Goal: Task Accomplishment & Management: Use online tool/utility

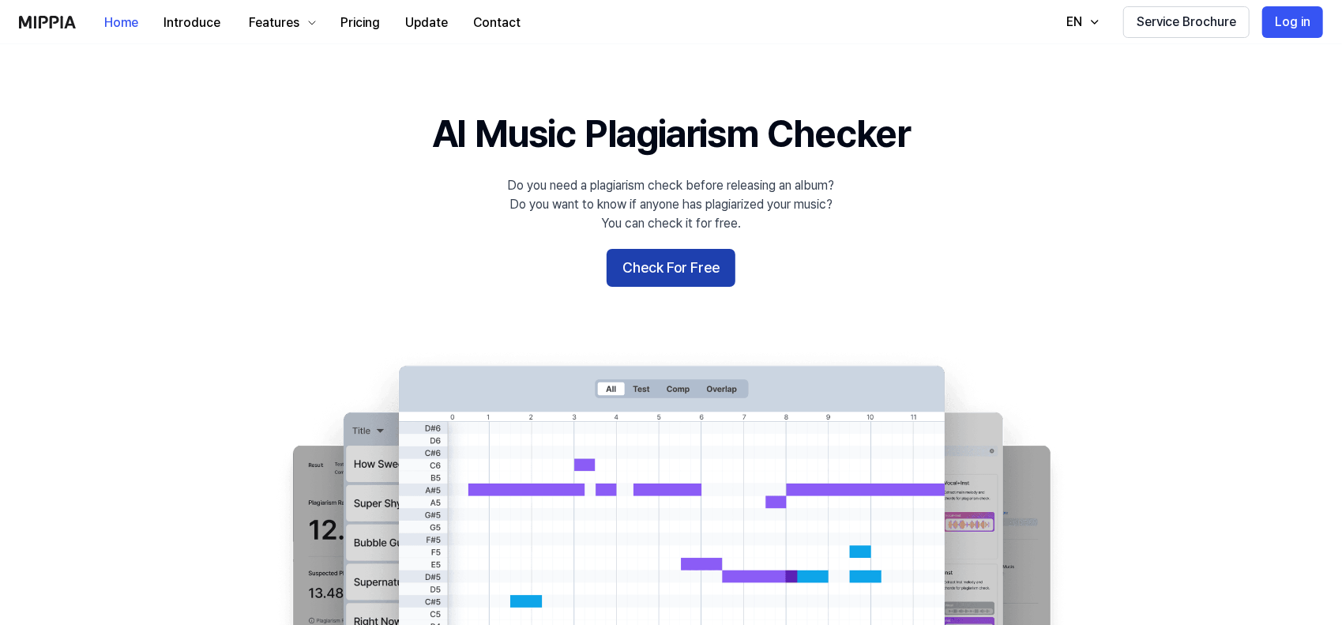
click at [700, 262] on button "Check For Free" at bounding box center [671, 268] width 129 height 38
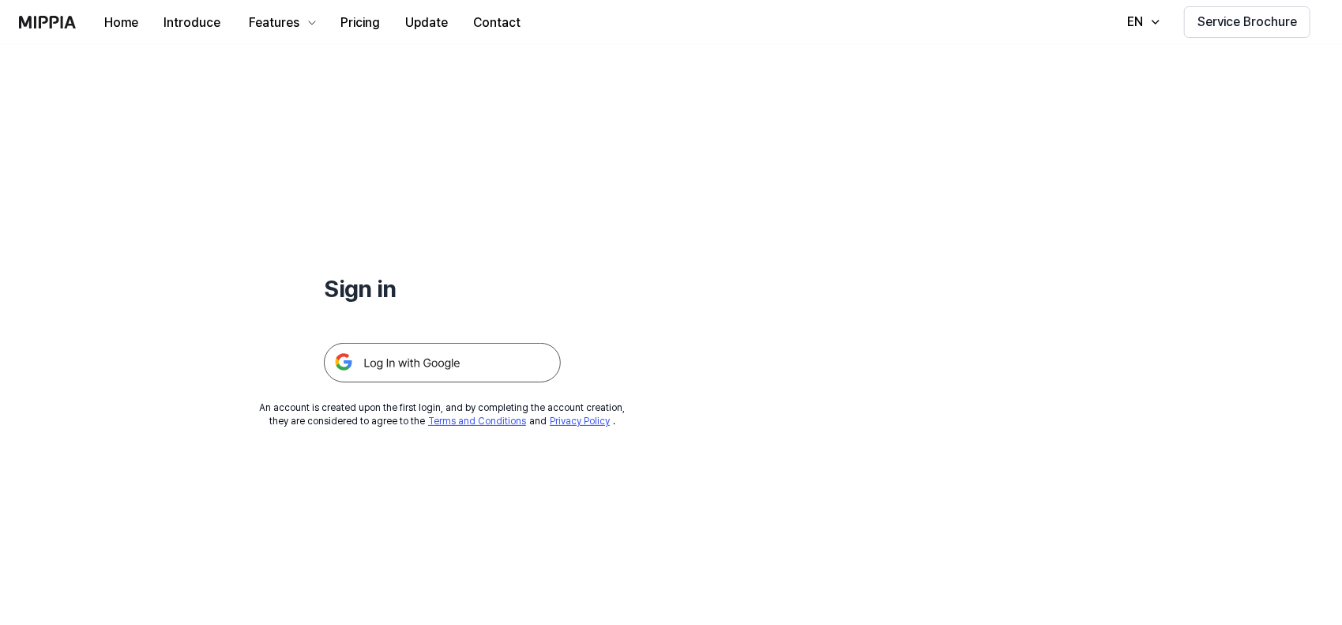
click at [476, 350] on img at bounding box center [442, 363] width 237 height 40
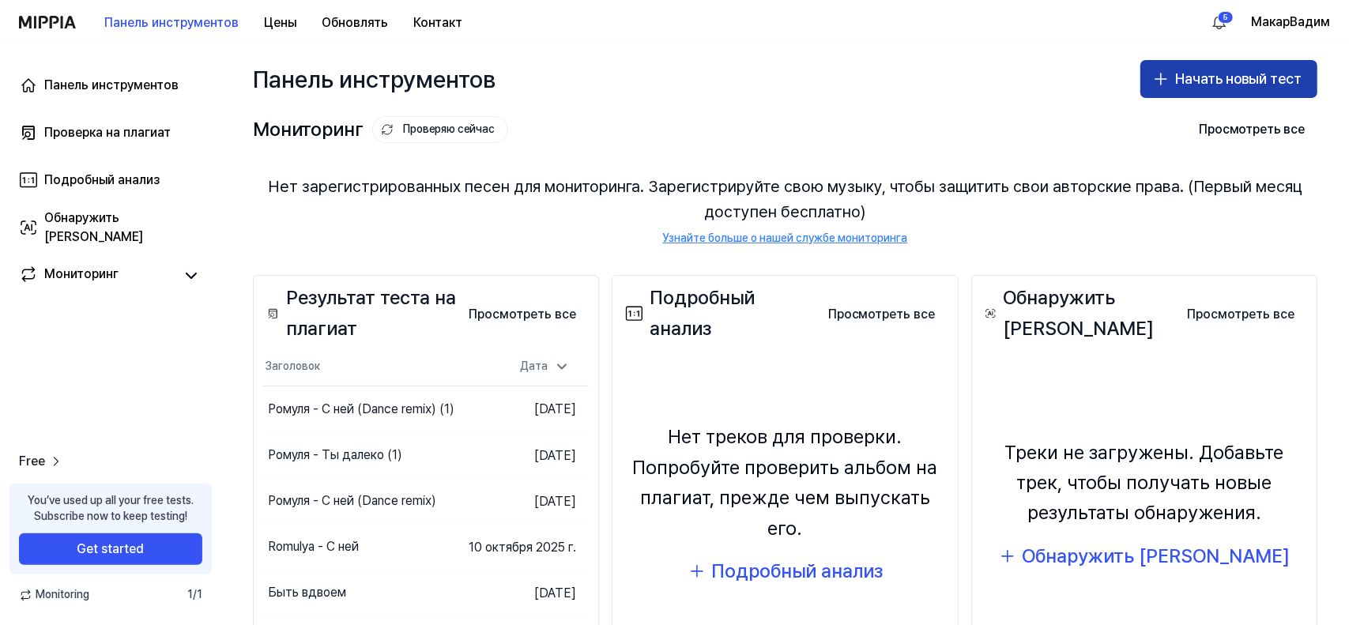
click at [1242, 76] on font "Начать новый тест" at bounding box center [1238, 78] width 126 height 17
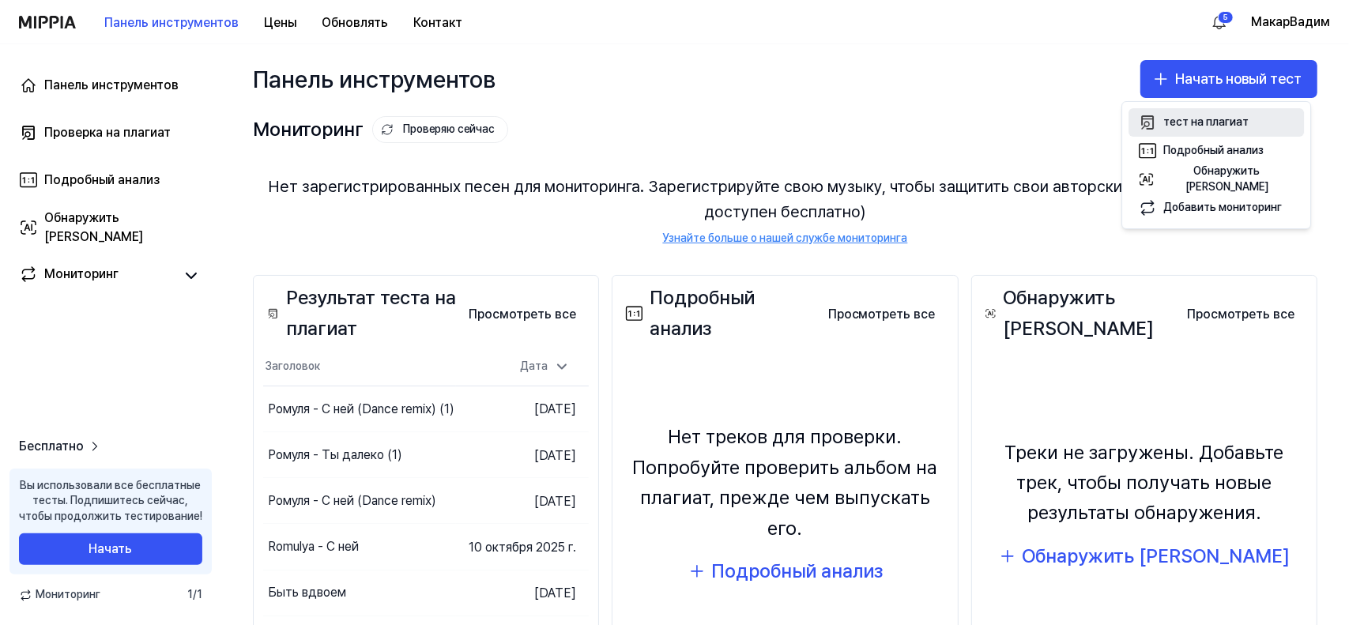
click at [1200, 122] on font "тест на плагиат" at bounding box center [1205, 121] width 85 height 13
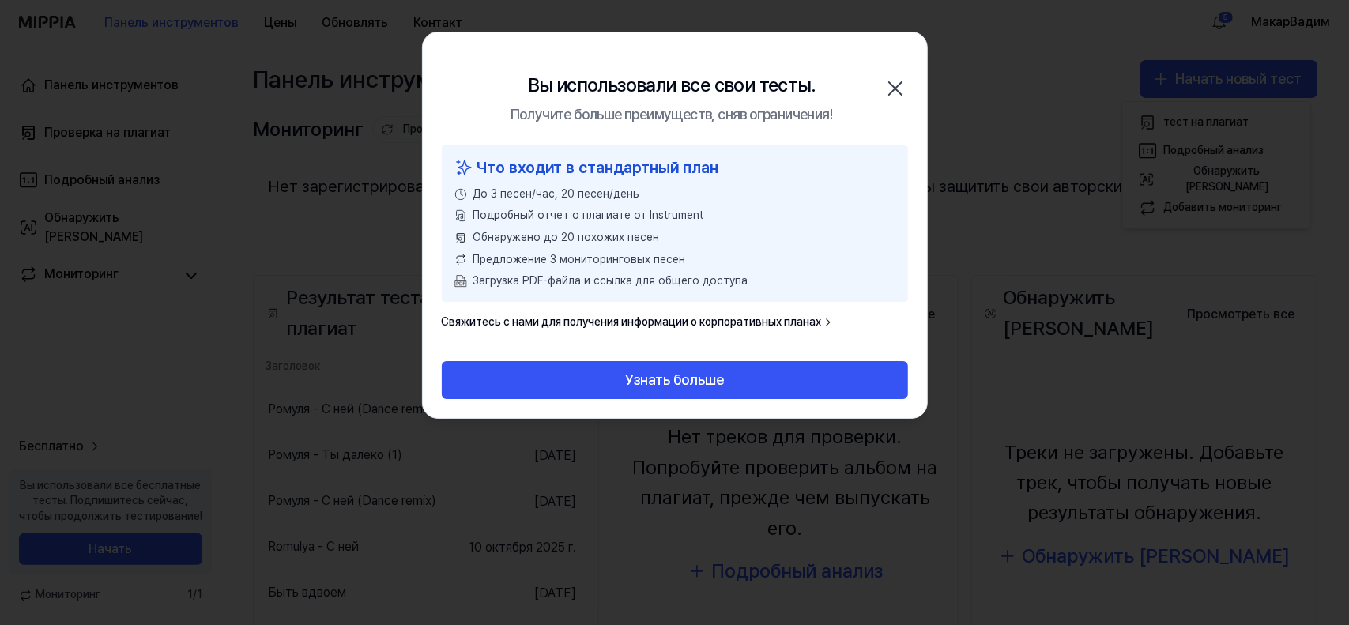
click at [1020, 288] on div at bounding box center [674, 312] width 1349 height 625
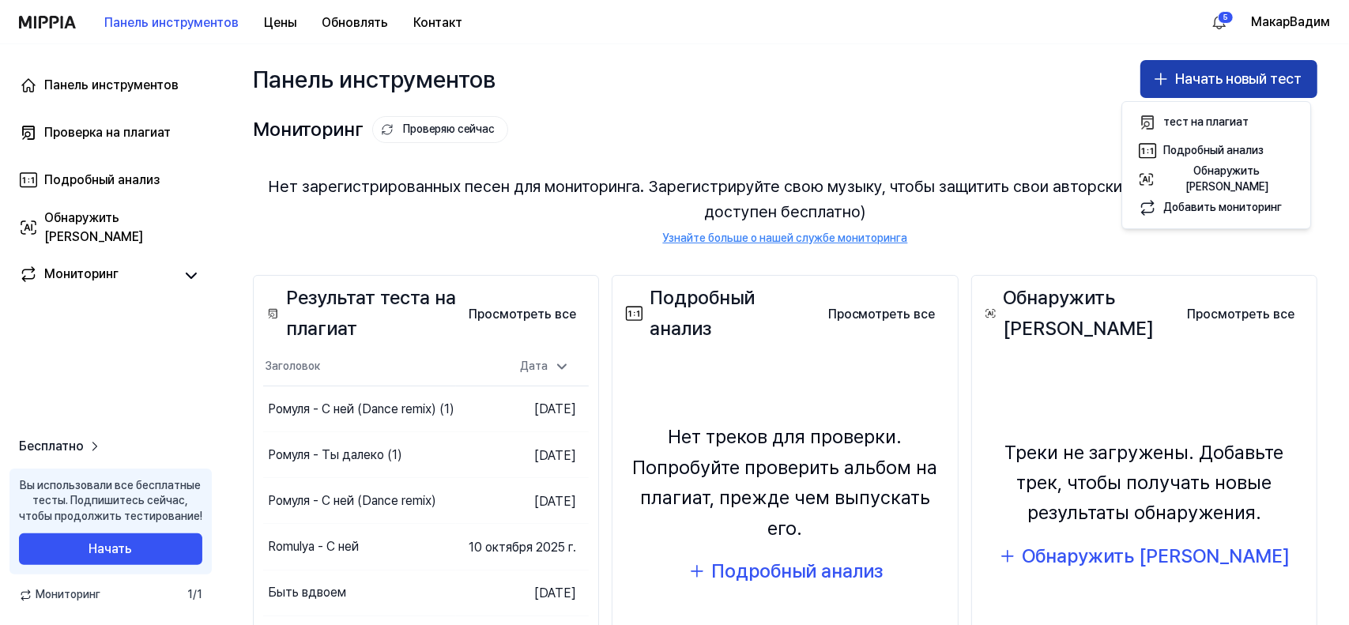
click at [1222, 62] on button "Начать новый тест" at bounding box center [1228, 79] width 177 height 38
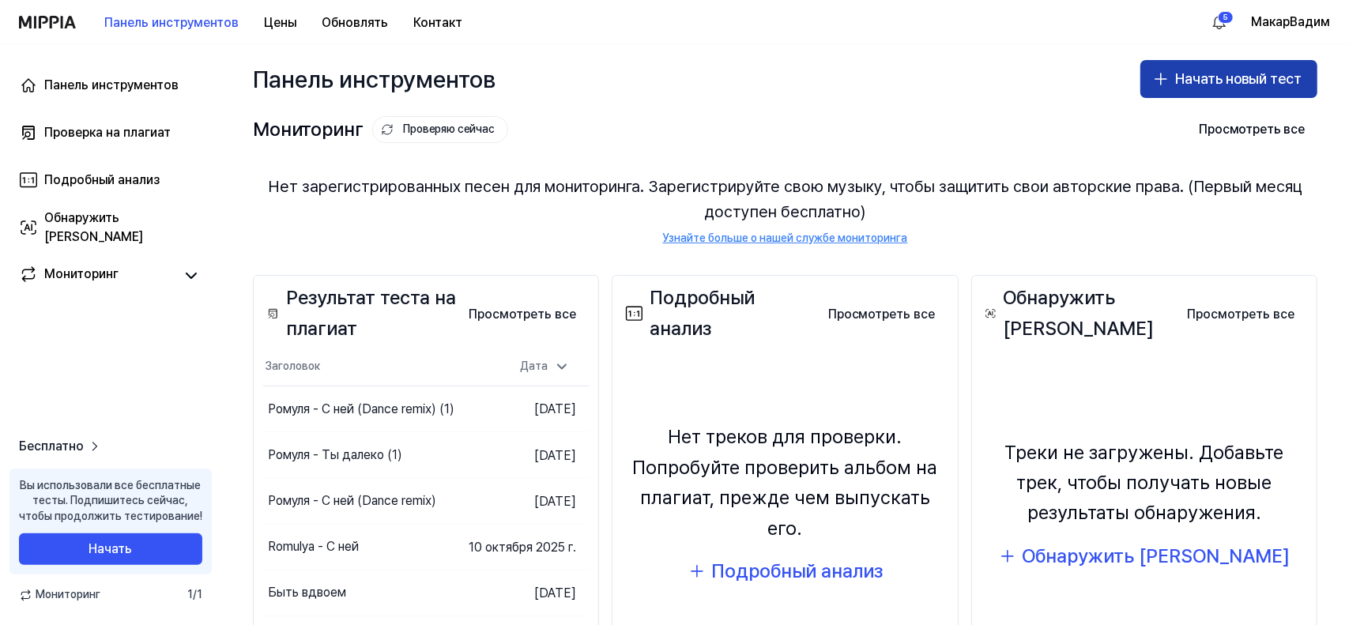
click at [1214, 75] on font "Начать новый тест" at bounding box center [1238, 78] width 126 height 17
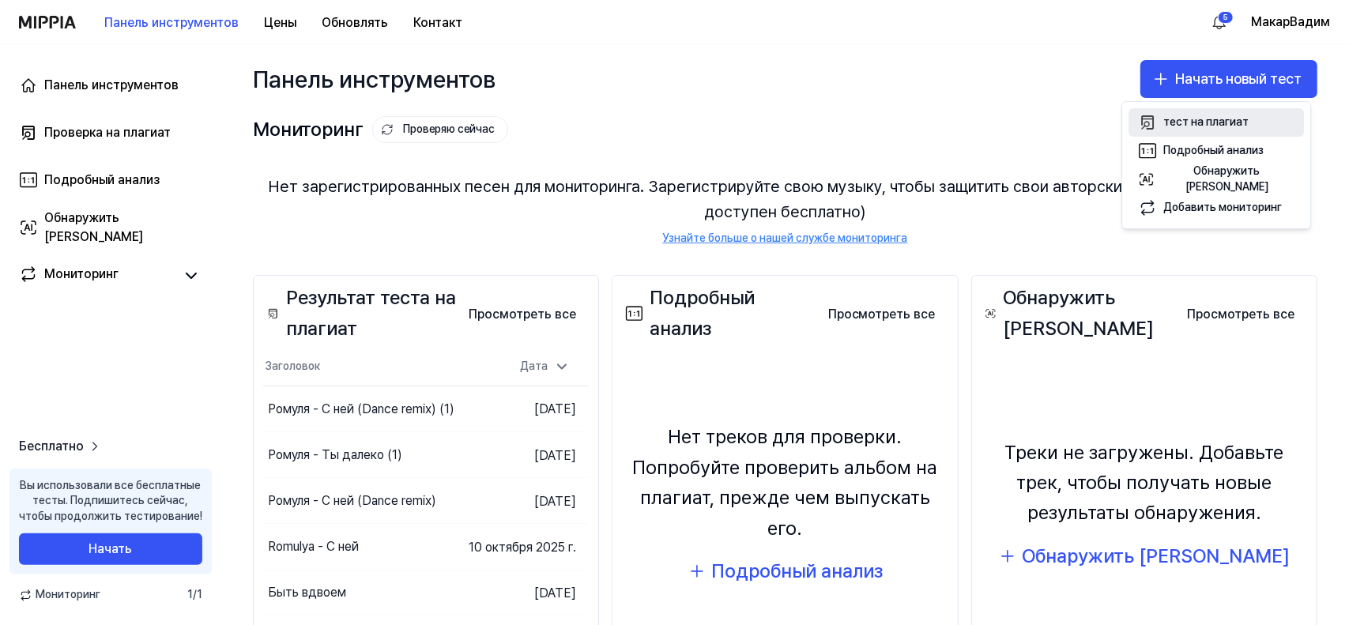
click at [1202, 115] on font "тест на плагиат" at bounding box center [1205, 121] width 85 height 13
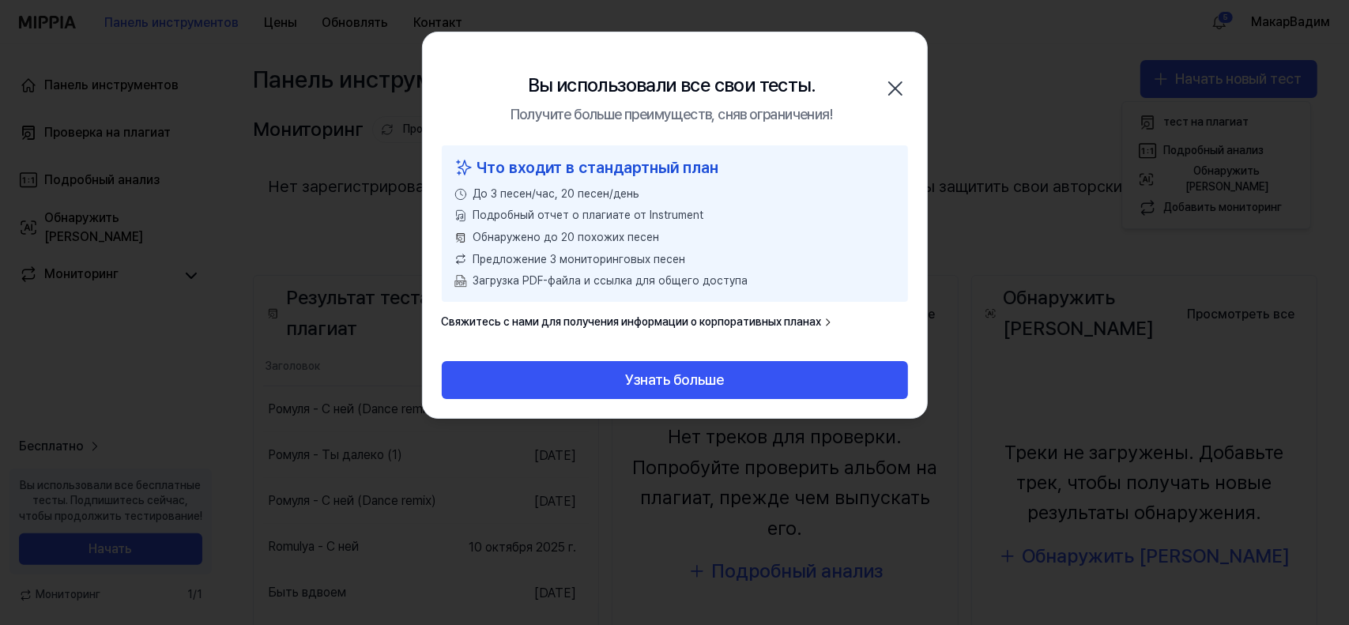
click at [985, 164] on div at bounding box center [674, 312] width 1349 height 625
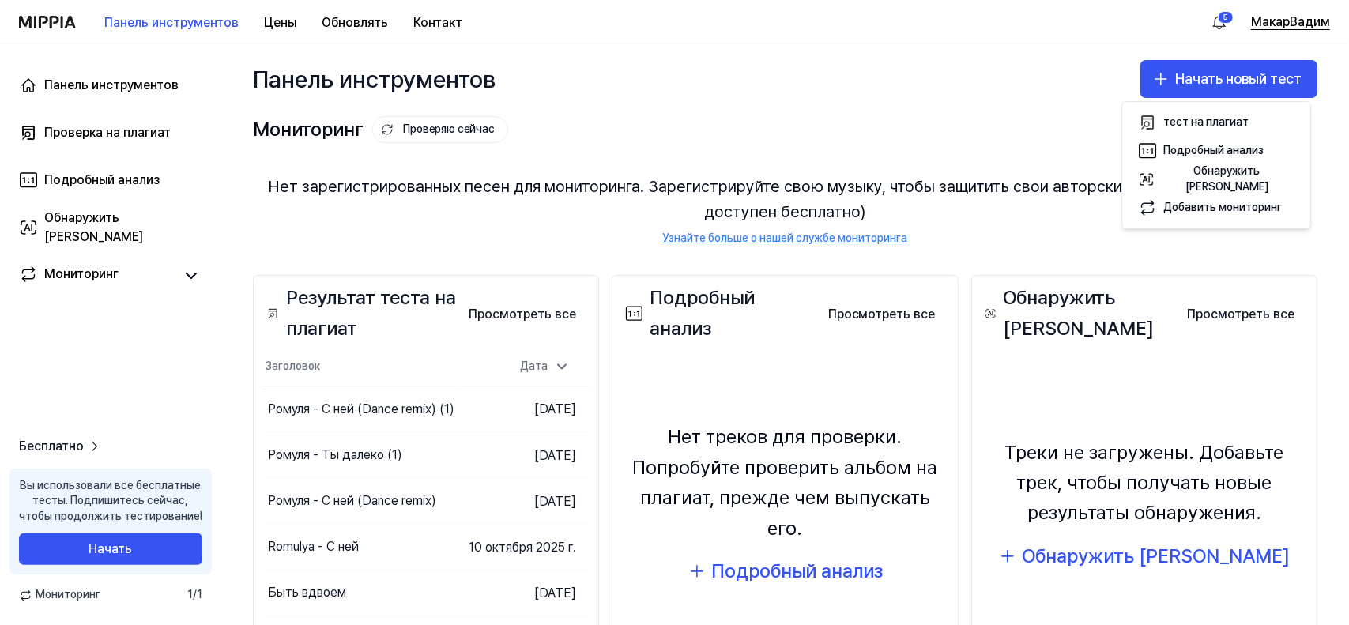
click at [1285, 17] on font "МакарВадим" at bounding box center [1290, 21] width 79 height 15
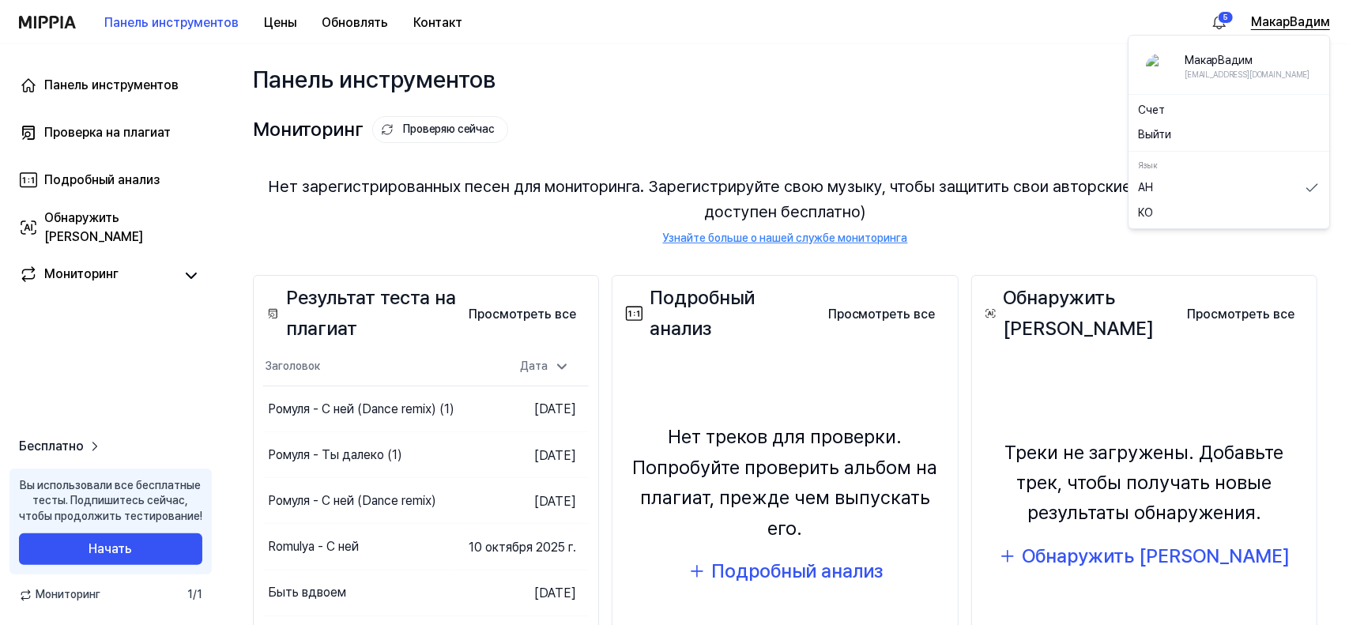
click at [1300, 25] on font "МакарВадим" at bounding box center [1290, 21] width 79 height 15
